Goal: Book appointment/travel/reservation

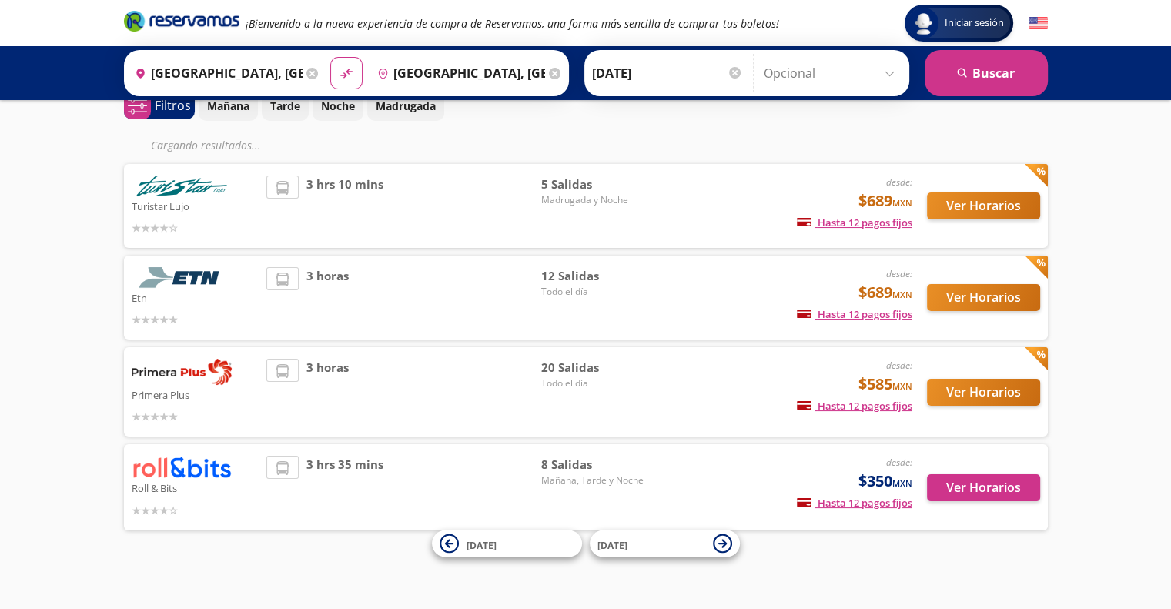
scroll to position [84, 0]
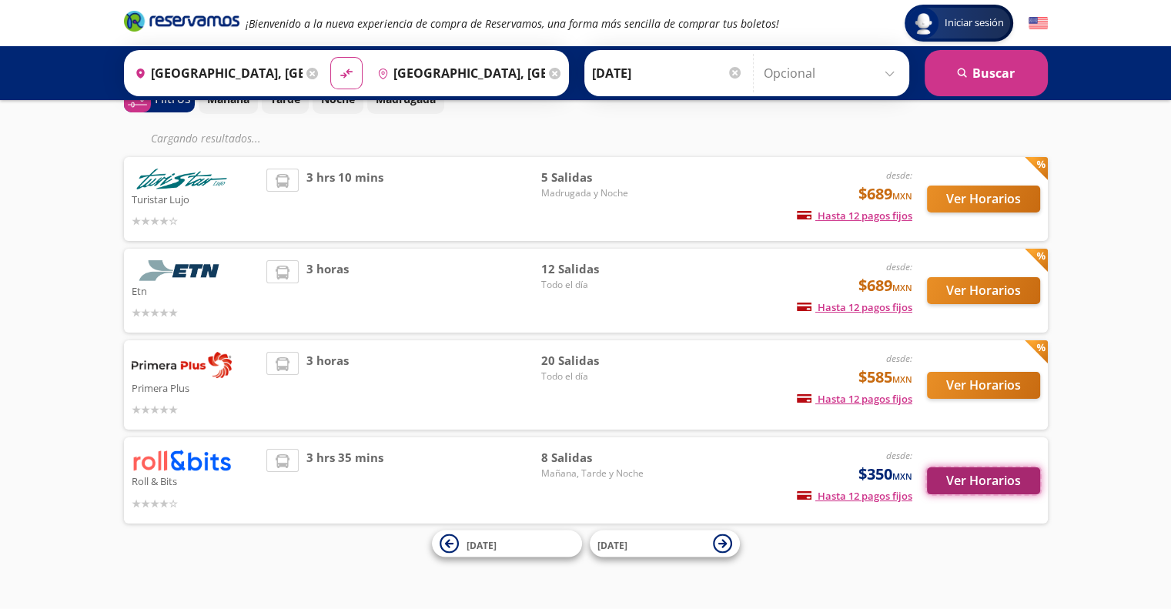
click at [1015, 483] on button "Ver Horarios" at bounding box center [983, 480] width 113 height 27
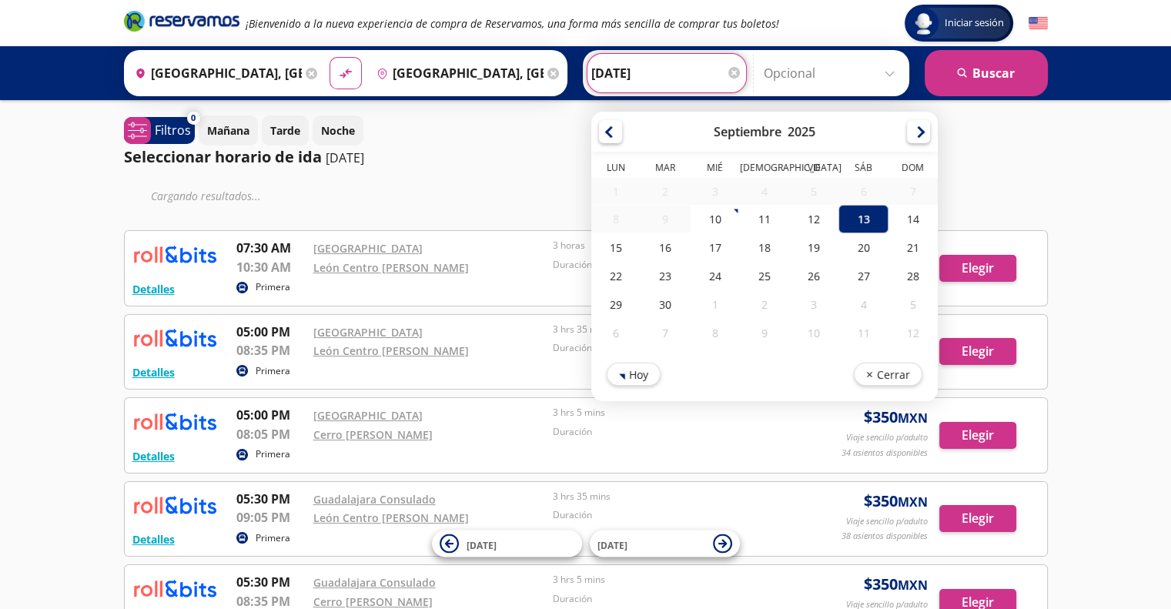
click at [641, 74] on input "[DATE]" at bounding box center [666, 73] width 151 height 39
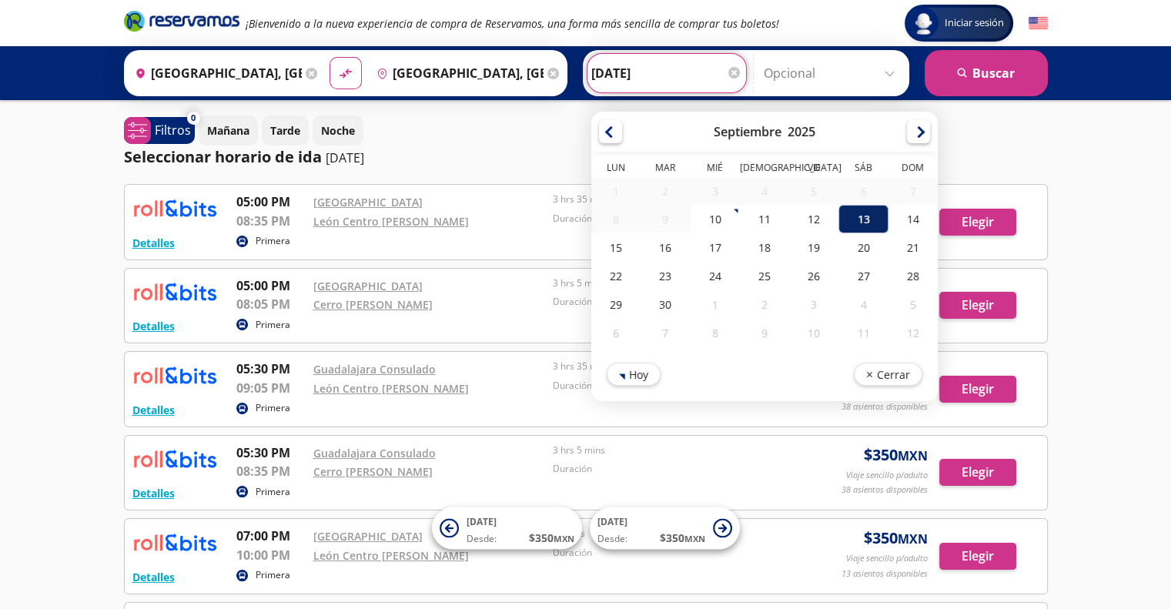
click at [843, 222] on div "13" at bounding box center [863, 219] width 49 height 28
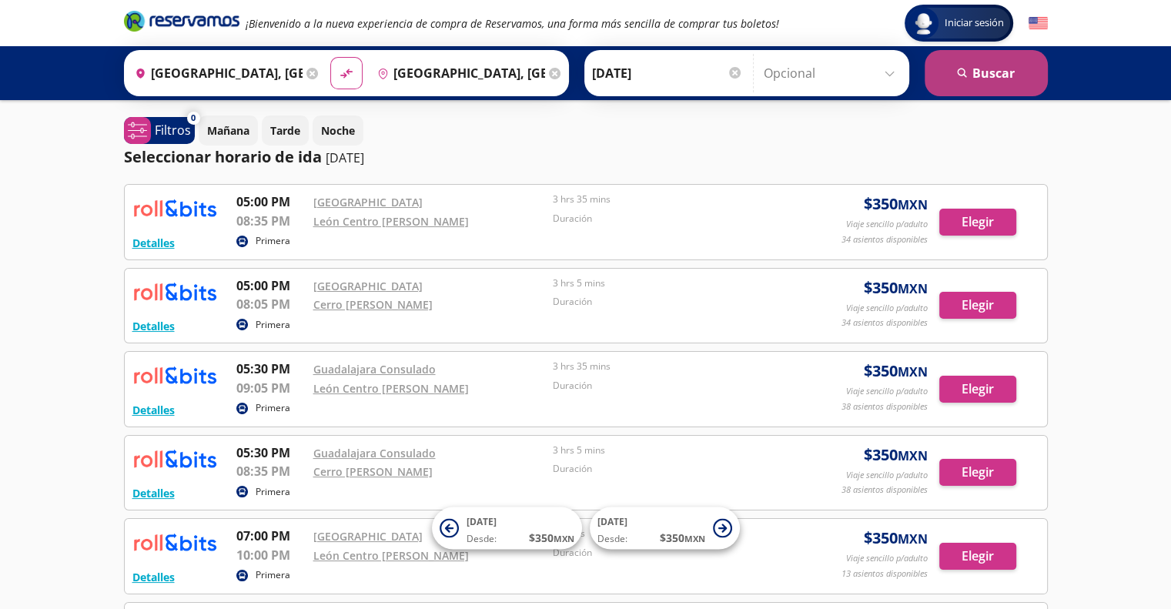
click at [980, 75] on button "search [GEOGRAPHIC_DATA]" at bounding box center [986, 73] width 123 height 46
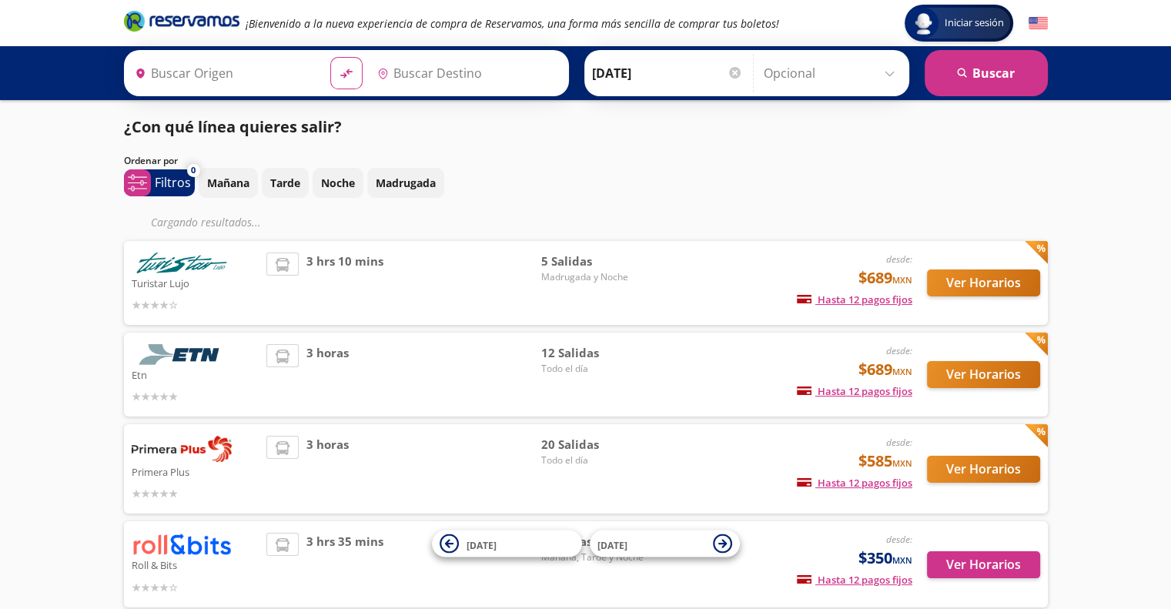
type input "[GEOGRAPHIC_DATA], [GEOGRAPHIC_DATA]"
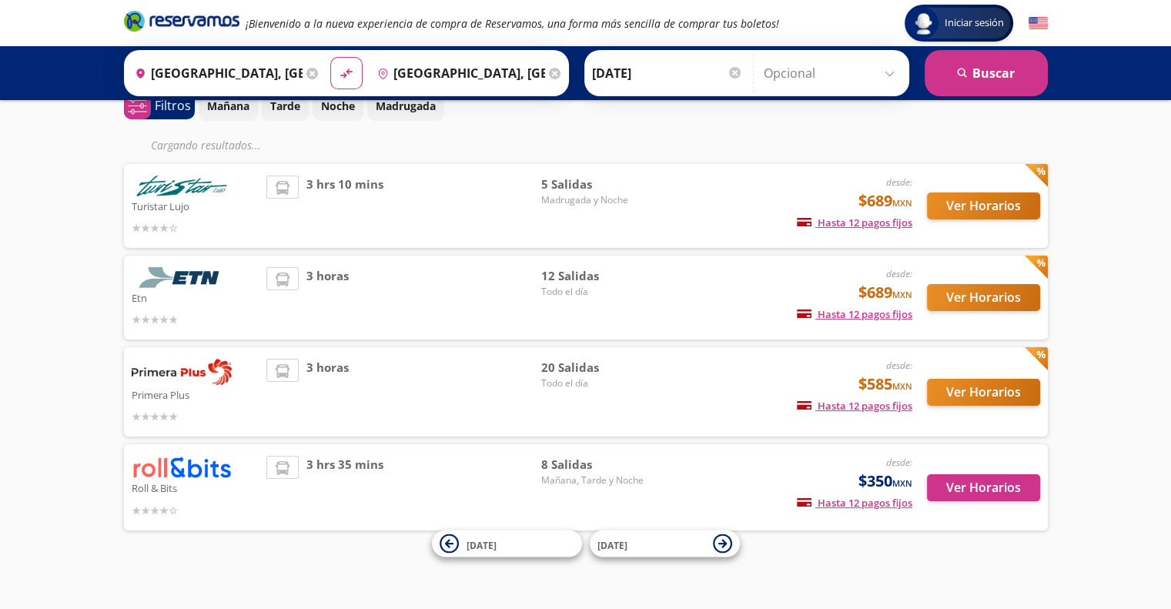
scroll to position [84, 0]
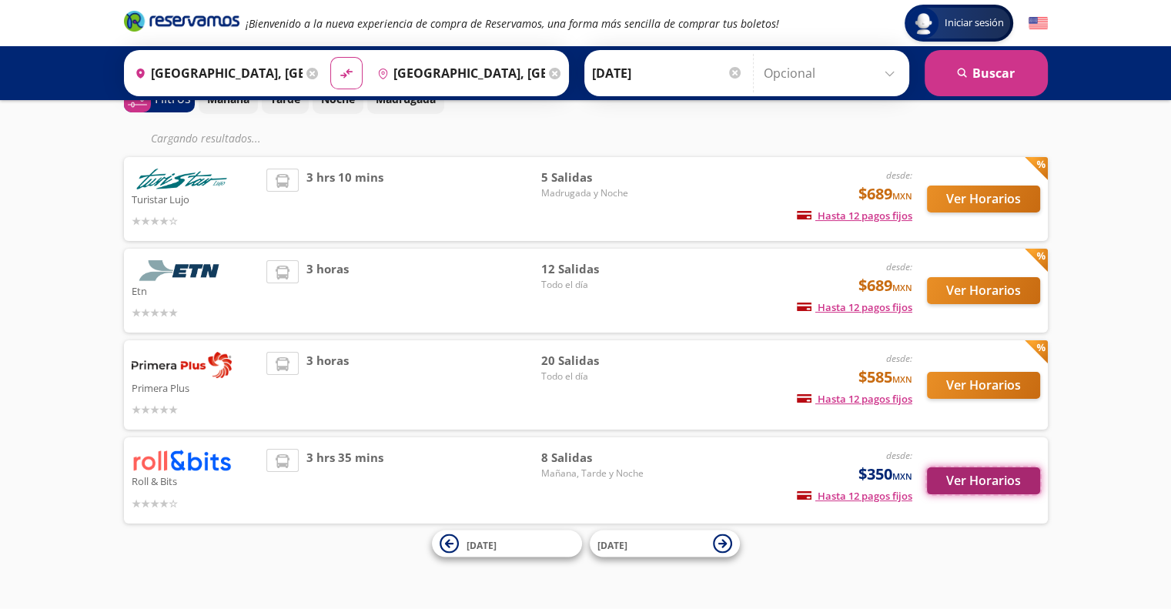
click at [998, 474] on button "Ver Horarios" at bounding box center [983, 480] width 113 height 27
